Goal: Task Accomplishment & Management: Manage account settings

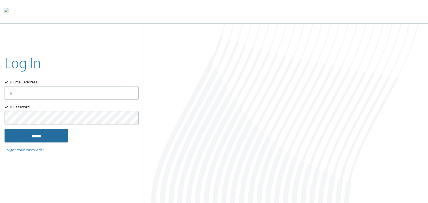
type input "**********"
click at [33, 133] on input "******" at bounding box center [36, 136] width 63 height 14
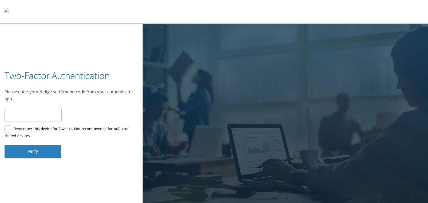
click at [29, 117] on input "number" at bounding box center [33, 114] width 57 height 13
type input "******"
